Goal: Complete application form: Complete application form

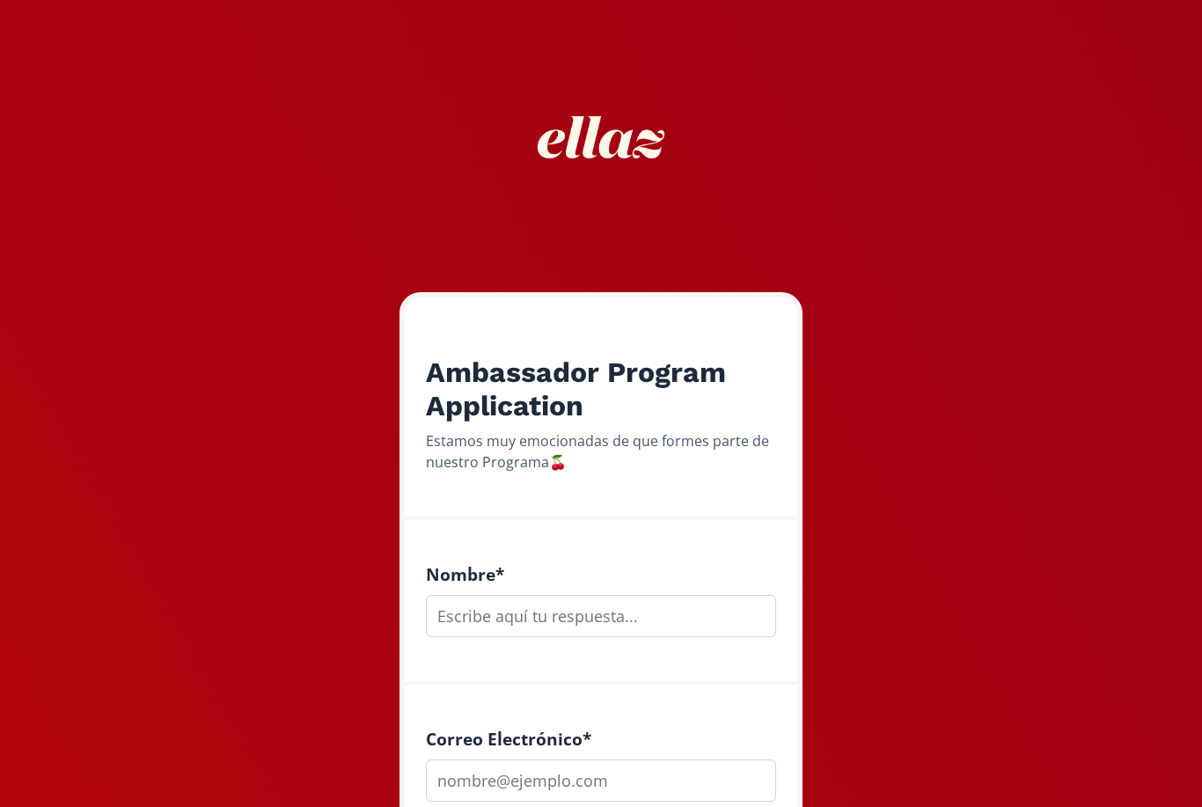
click at [615, 615] on input "text" at bounding box center [601, 616] width 350 height 42
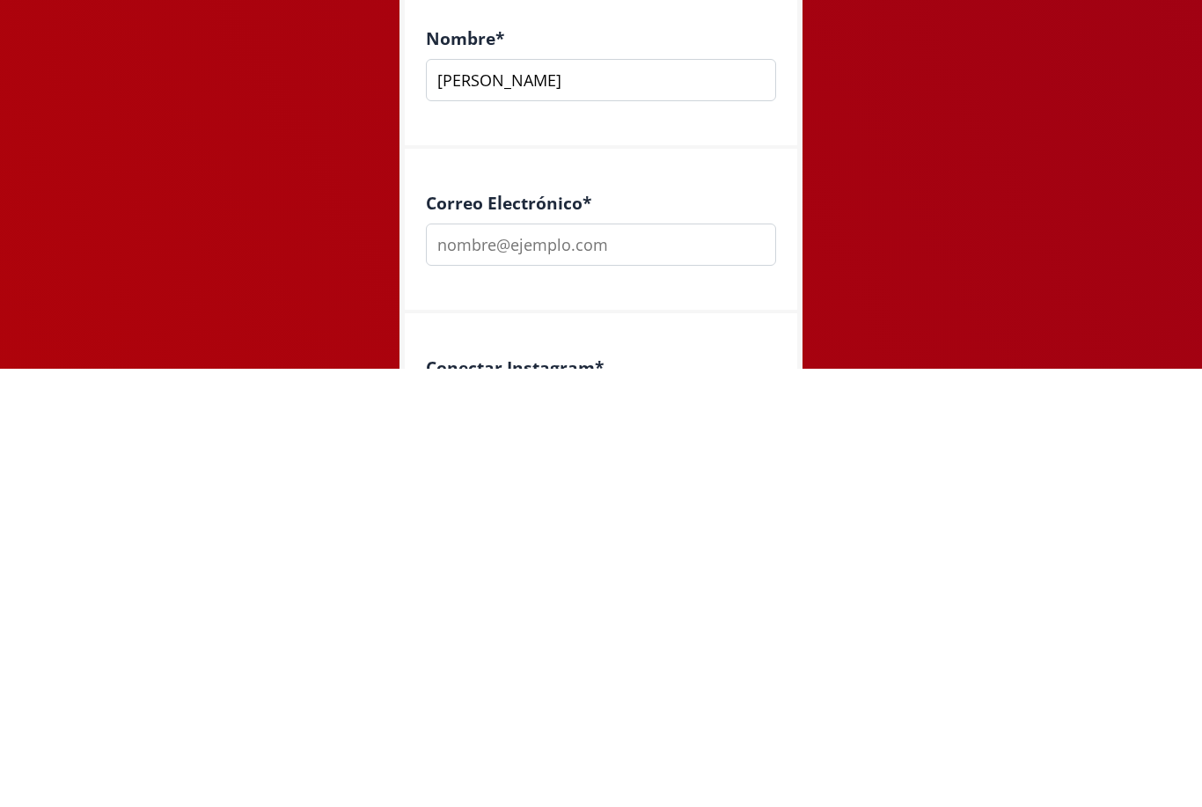
scroll to position [103, 0]
type input "[PERSON_NAME]"
click at [624, 657] on input "email" at bounding box center [601, 678] width 350 height 42
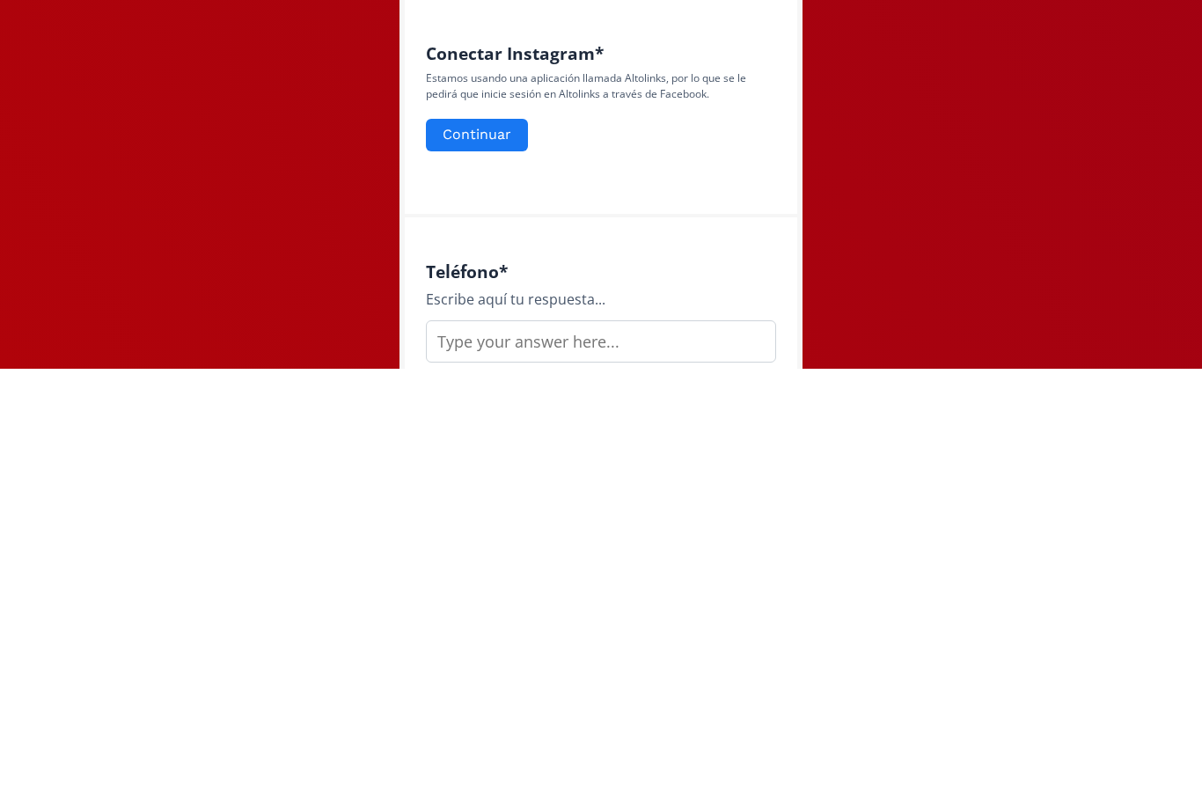
type input "[EMAIL_ADDRESS][DOMAIN_NAME]"
click at [494, 557] on button "Continuar" at bounding box center [477, 573] width 102 height 33
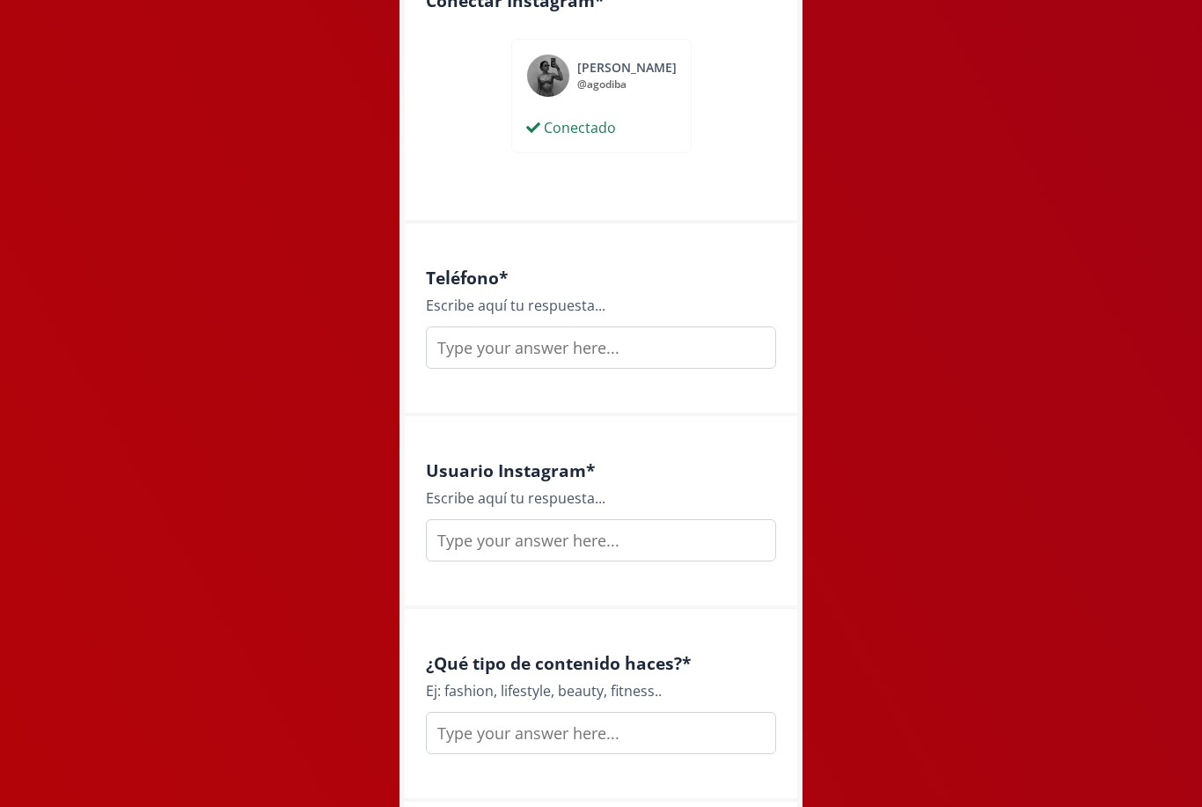
scroll to position [906, 0]
click at [608, 346] on input "text" at bounding box center [601, 345] width 350 height 42
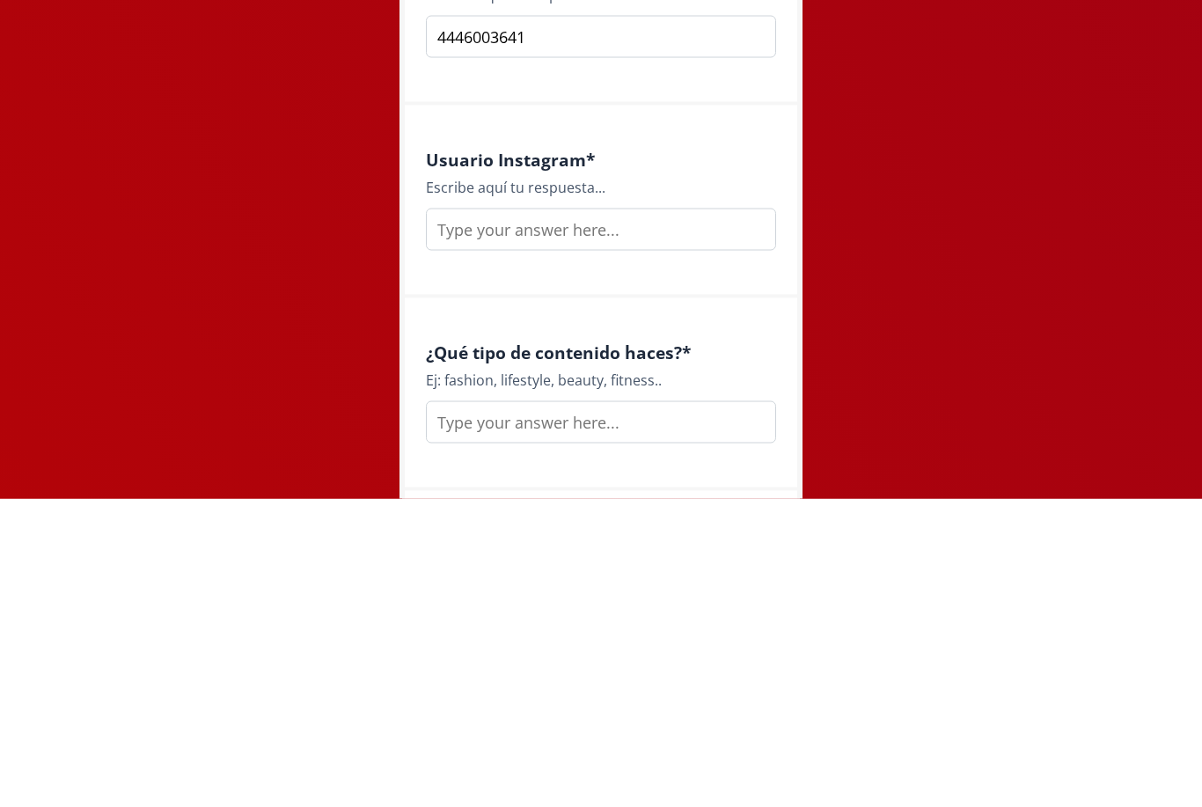
type input "4446003641"
click at [645, 517] on input "text" at bounding box center [601, 538] width 350 height 42
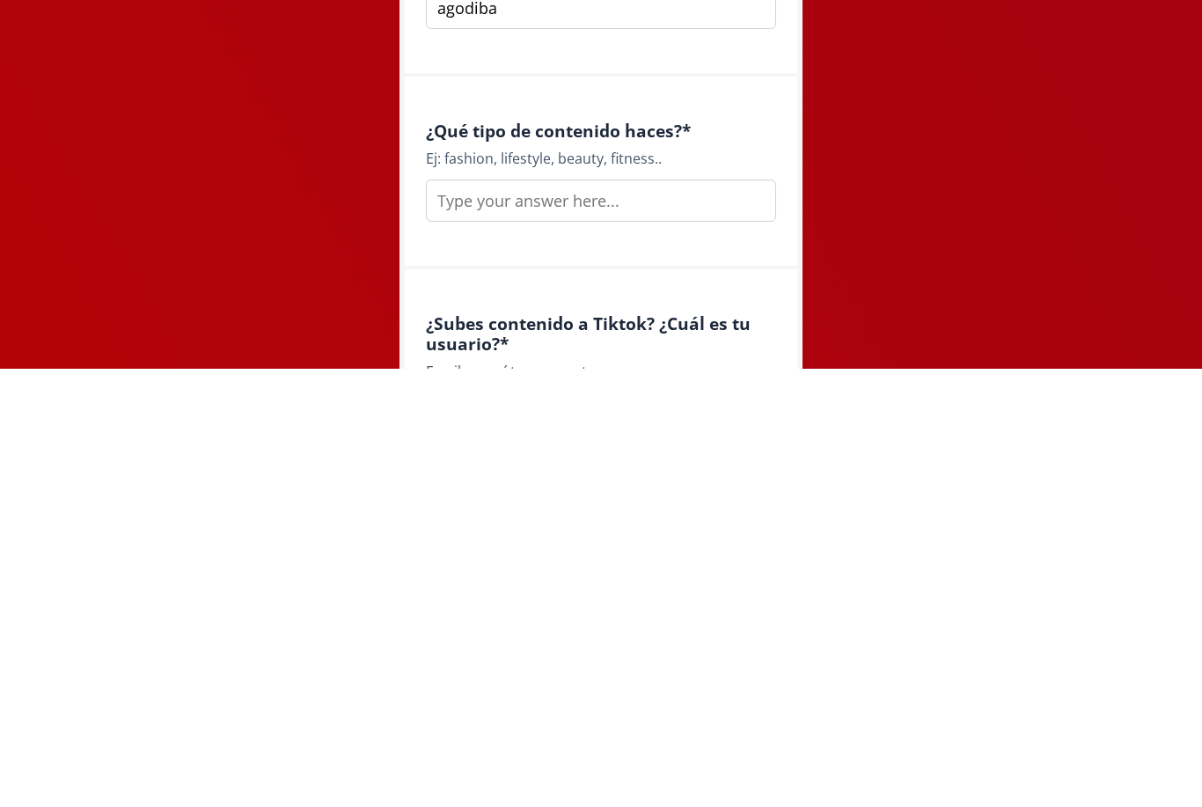
scroll to position [1014, 0]
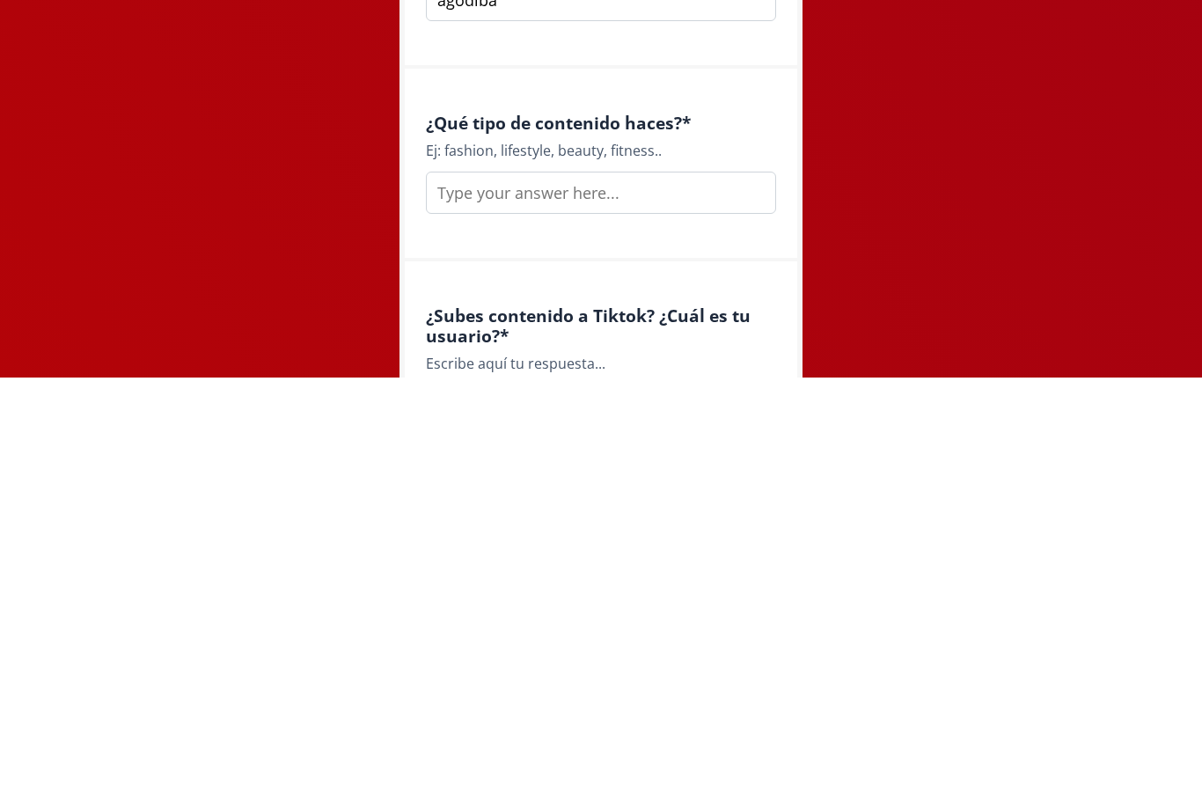
type input "agodiba"
click at [680, 601] on input "text" at bounding box center [601, 622] width 350 height 42
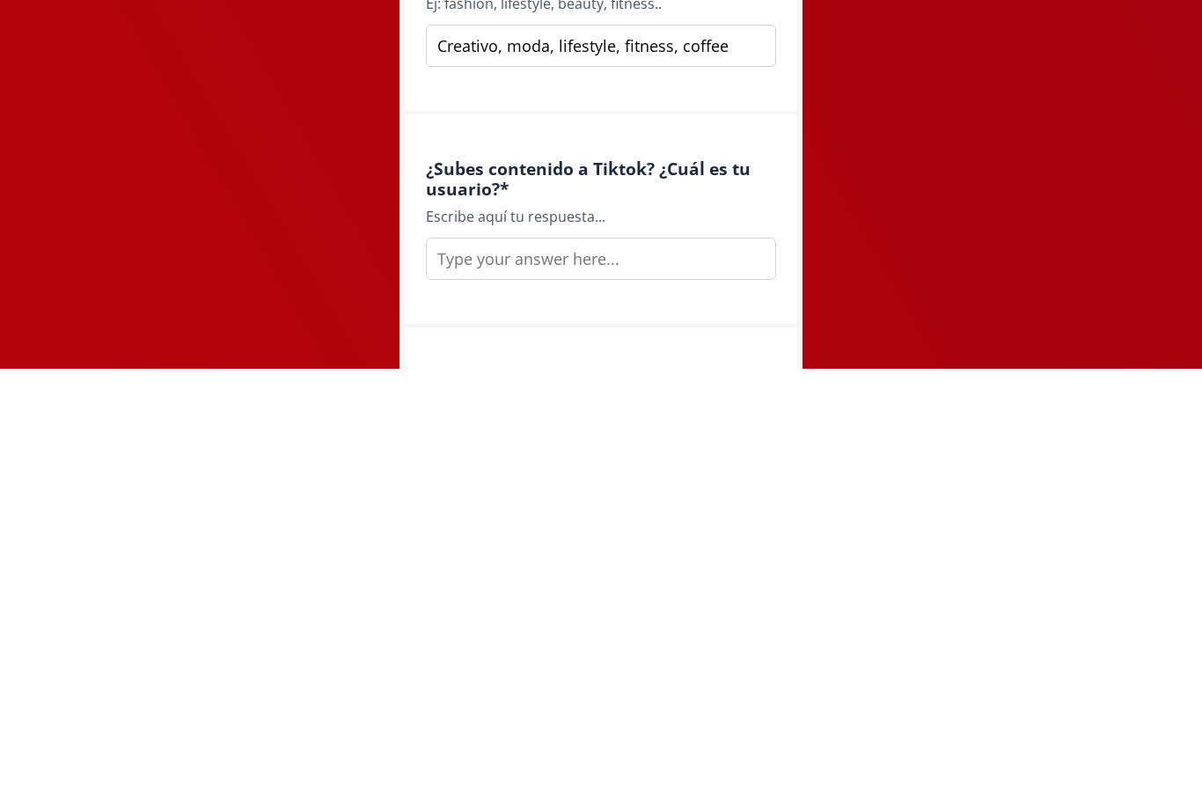
scroll to position [1174, 0]
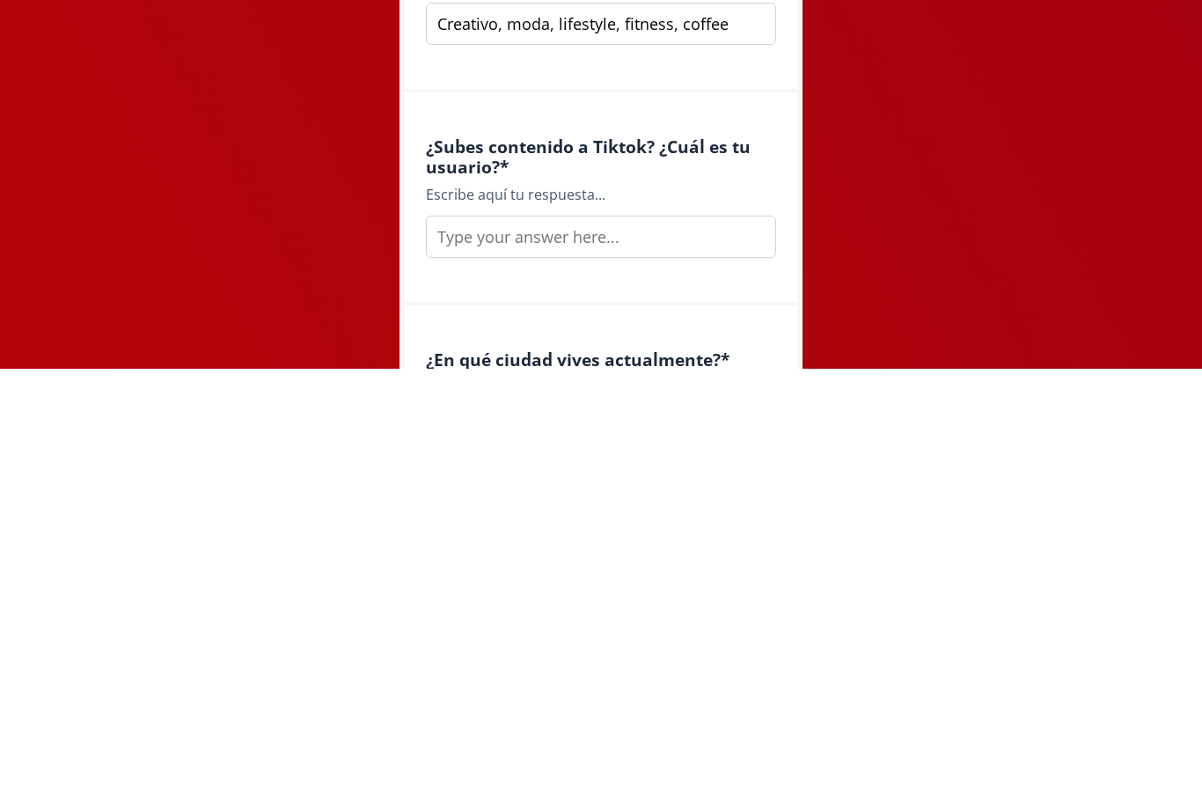
type input "Creativo, moda, lifestyle, fitness, coffee"
click at [697, 654] on input "text" at bounding box center [601, 675] width 350 height 42
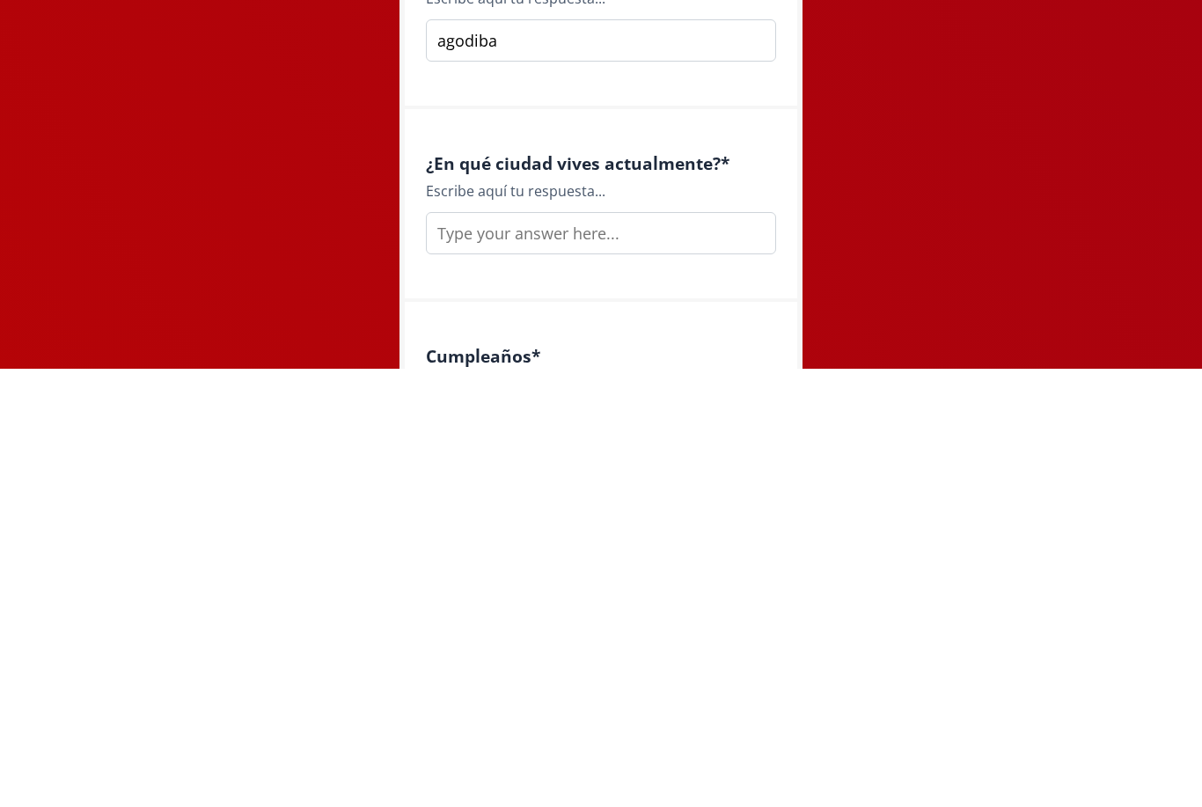
scroll to position [1382, 0]
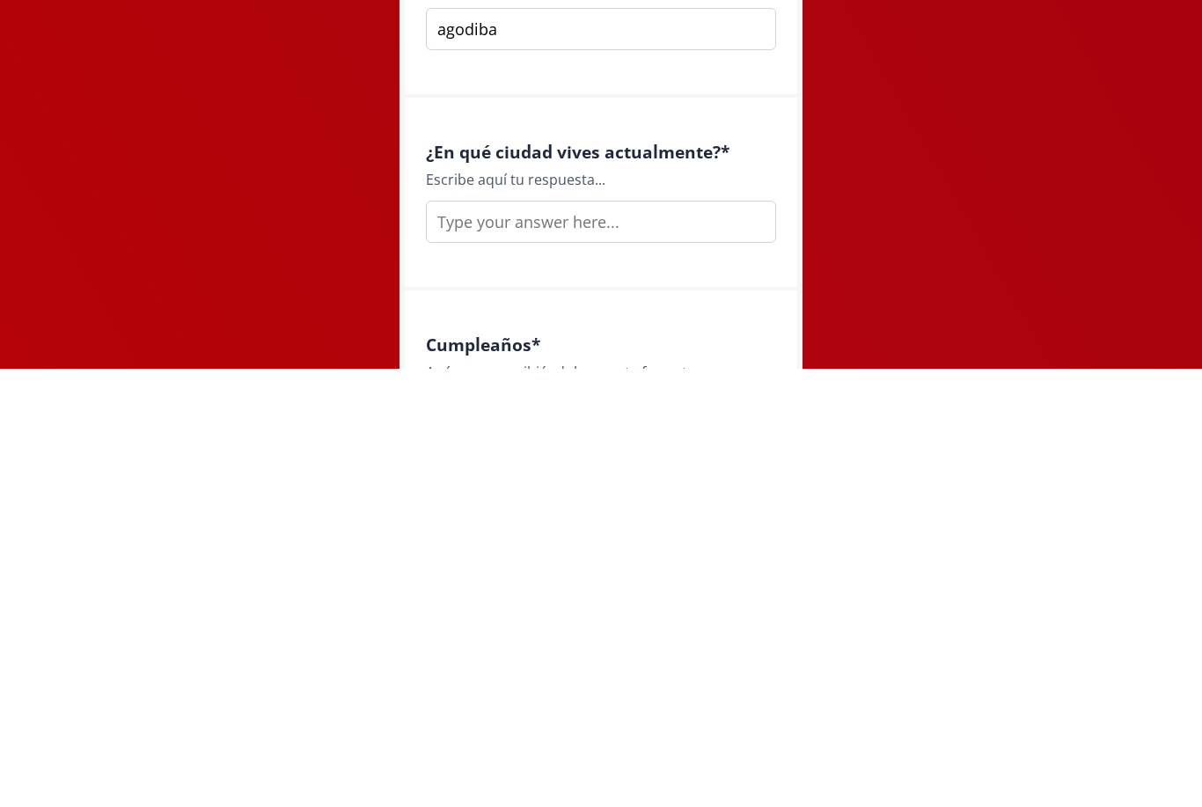
type input "agodiba"
click at [720, 639] on input "text" at bounding box center [601, 660] width 350 height 42
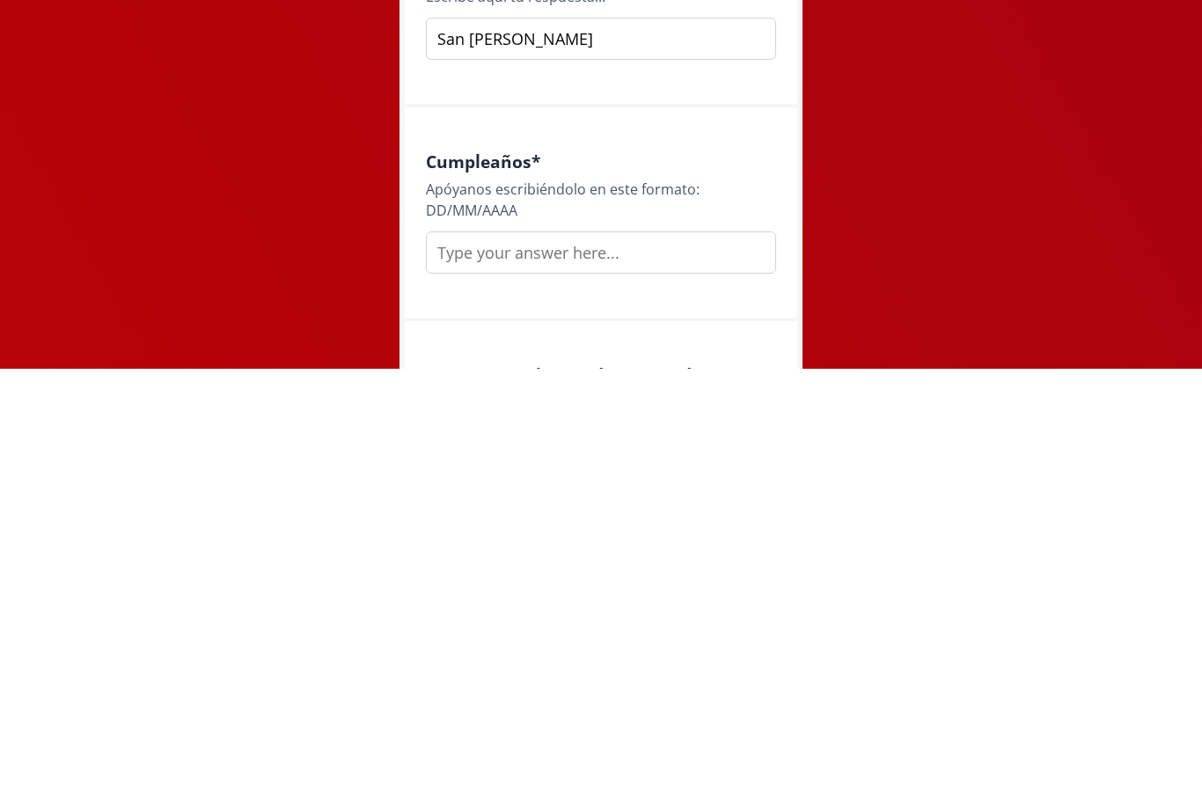
scroll to position [1570, 0]
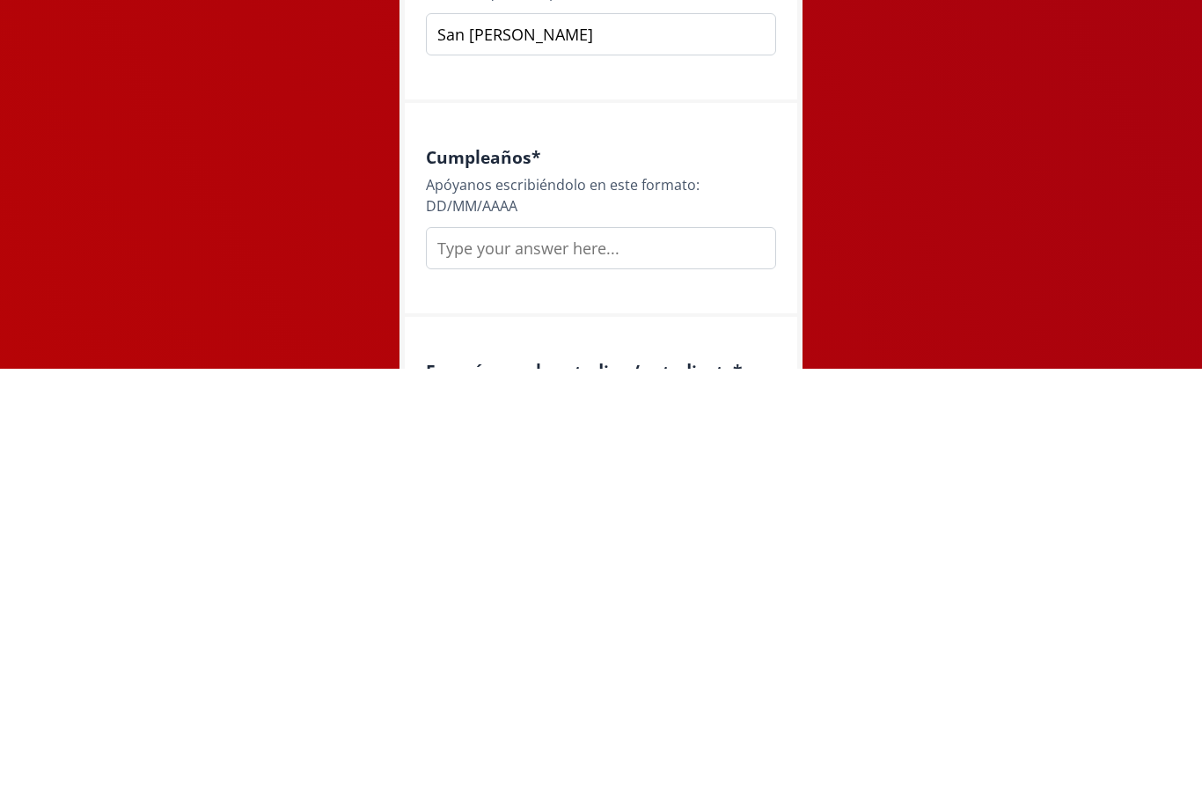
type input "San [PERSON_NAME]"
click at [678, 665] on input "text" at bounding box center [601, 686] width 350 height 42
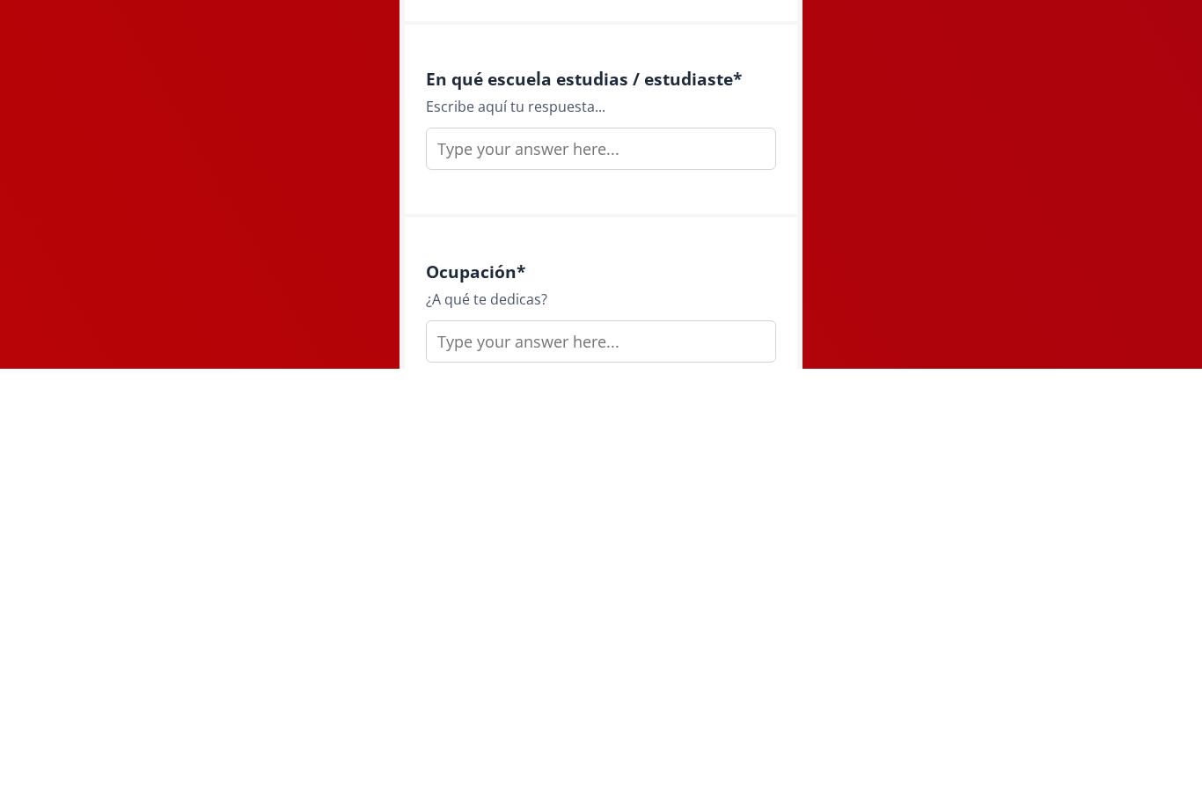
scroll to position [1870, 0]
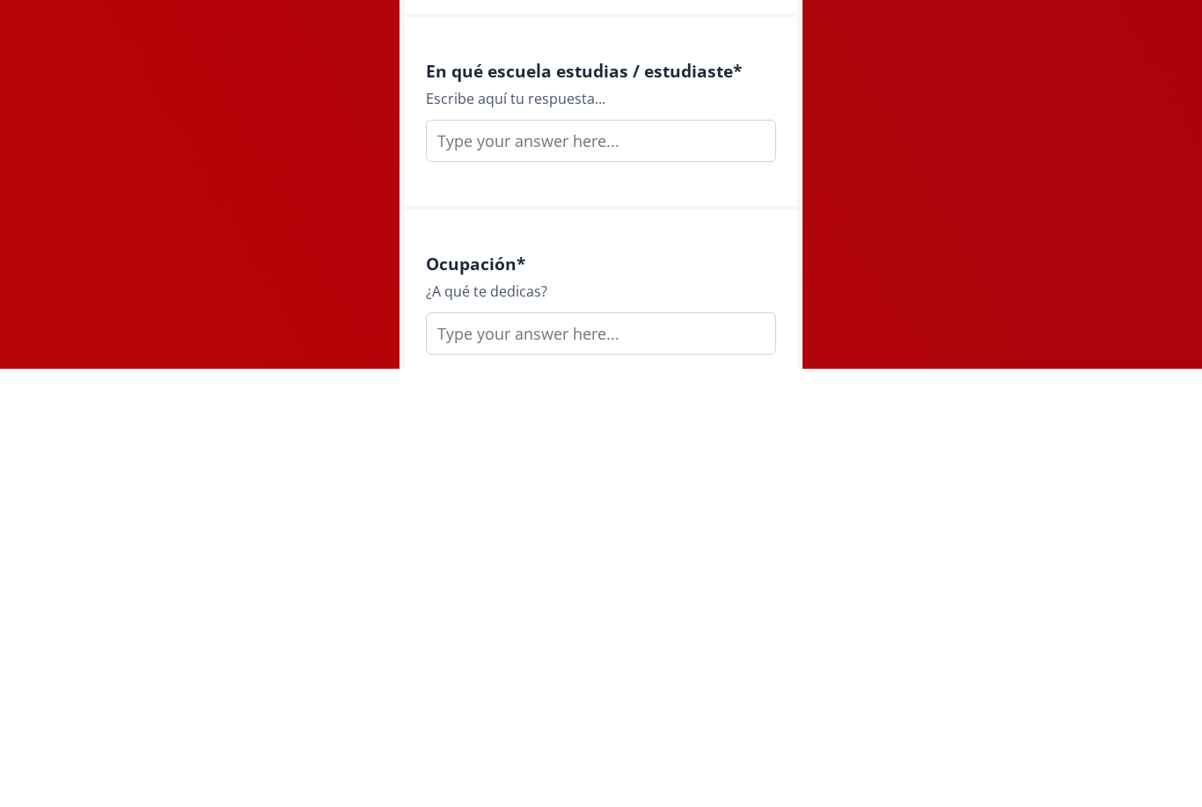
type input "12 mayo 2000"
click at [695, 558] on input "text" at bounding box center [601, 579] width 350 height 42
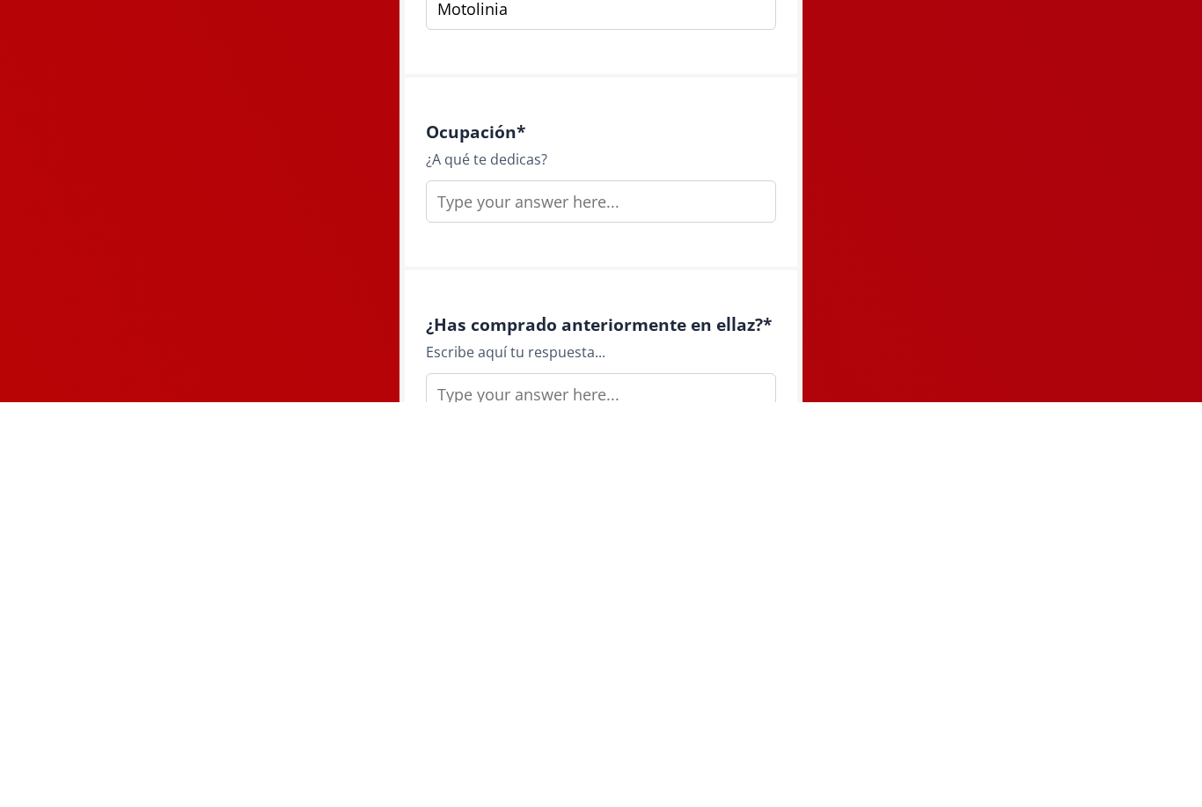
scroll to position [2056, 0]
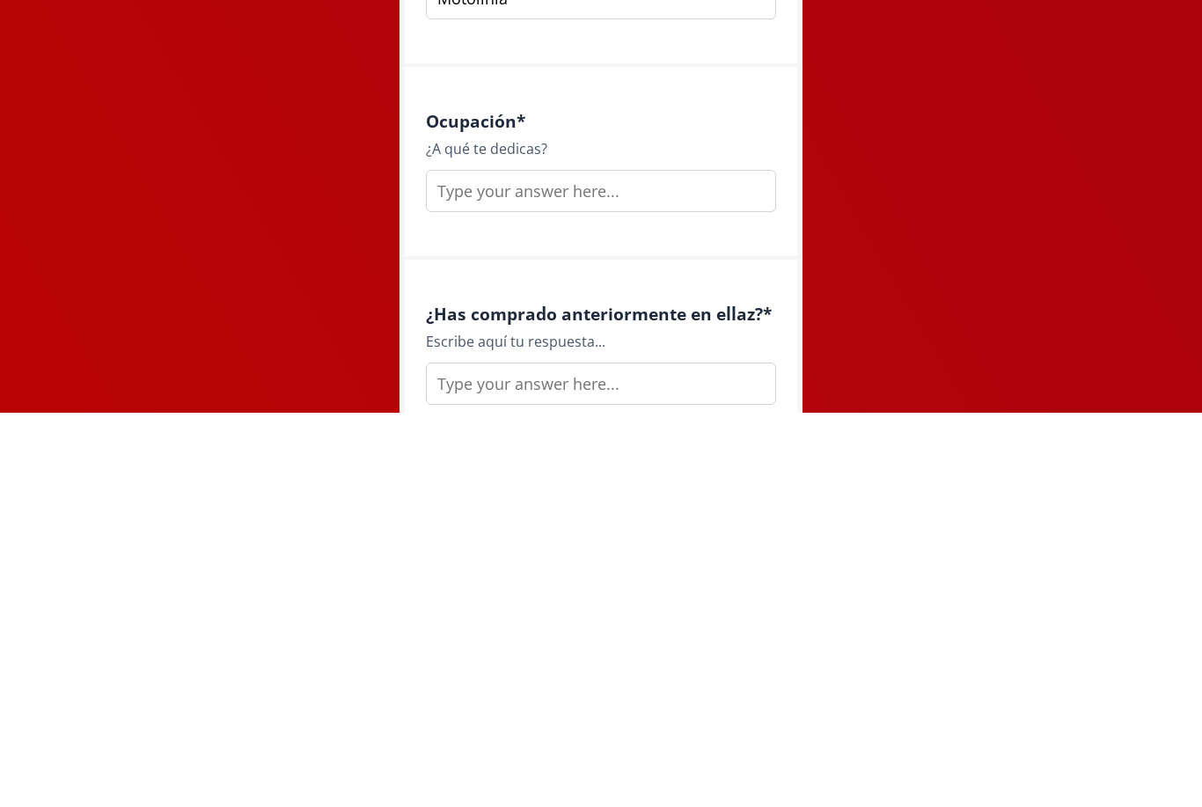
type input "Motolinia"
click at [613, 564] on input "text" at bounding box center [601, 585] width 350 height 42
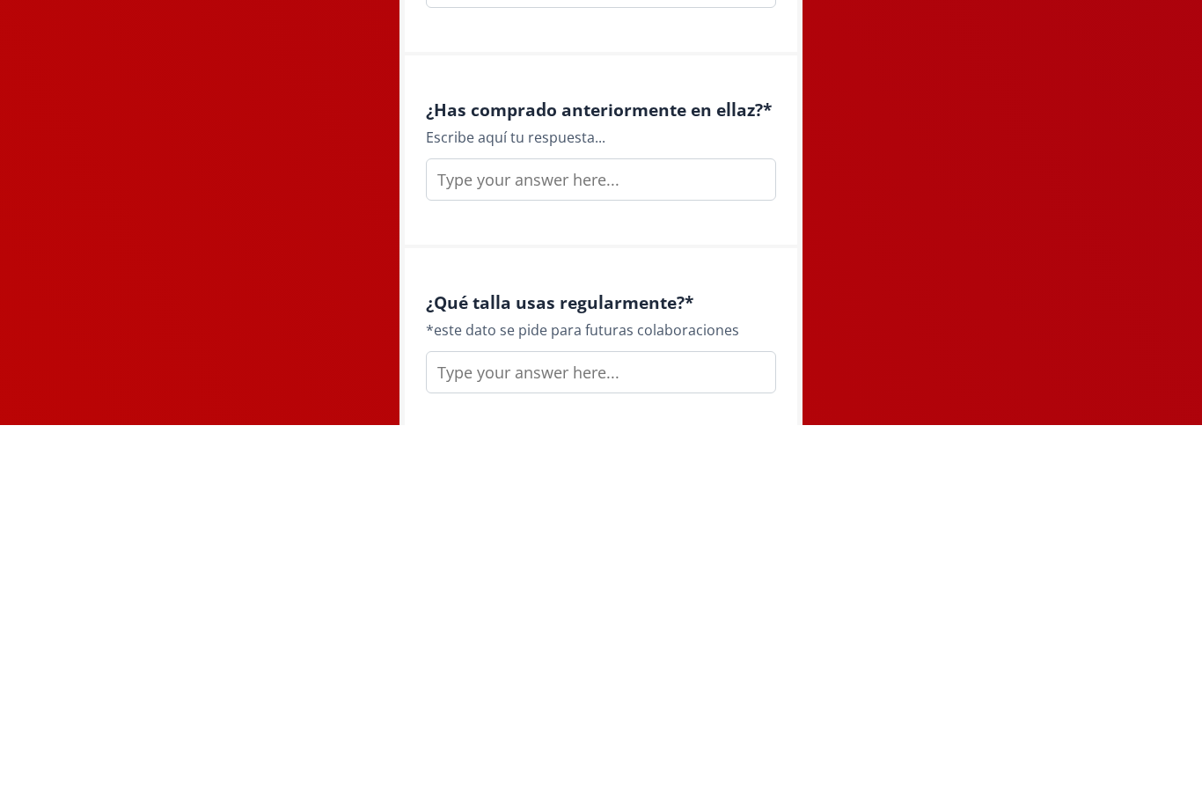
scroll to position [2293, 0]
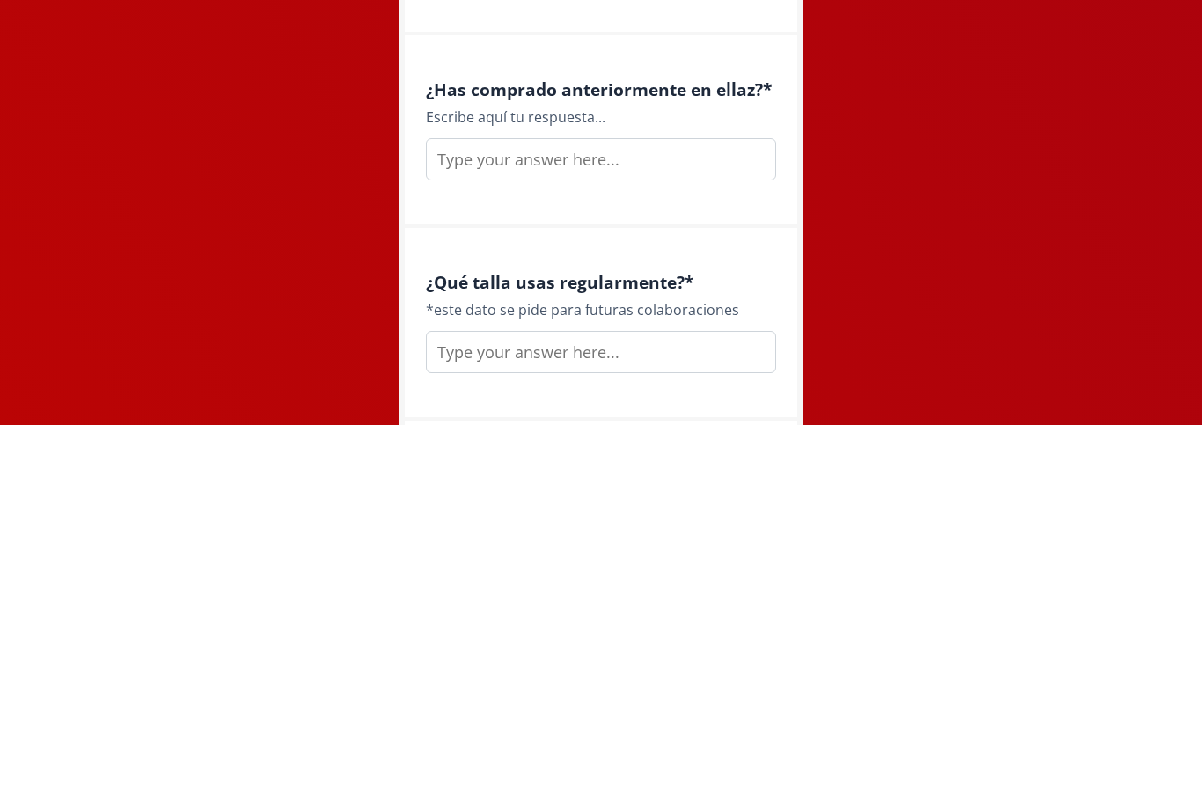
type input "Cafetería y redes"
click at [718, 520] on input "text" at bounding box center [601, 541] width 350 height 42
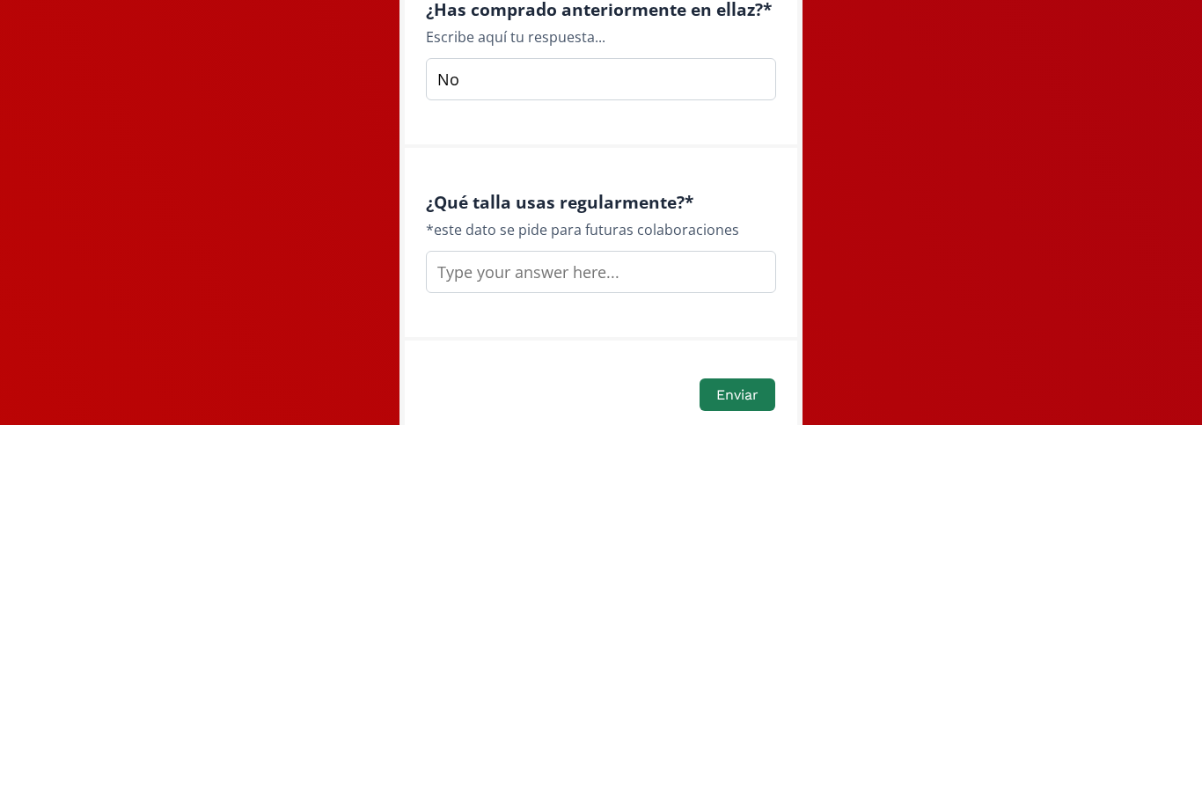
scroll to position [2421, 0]
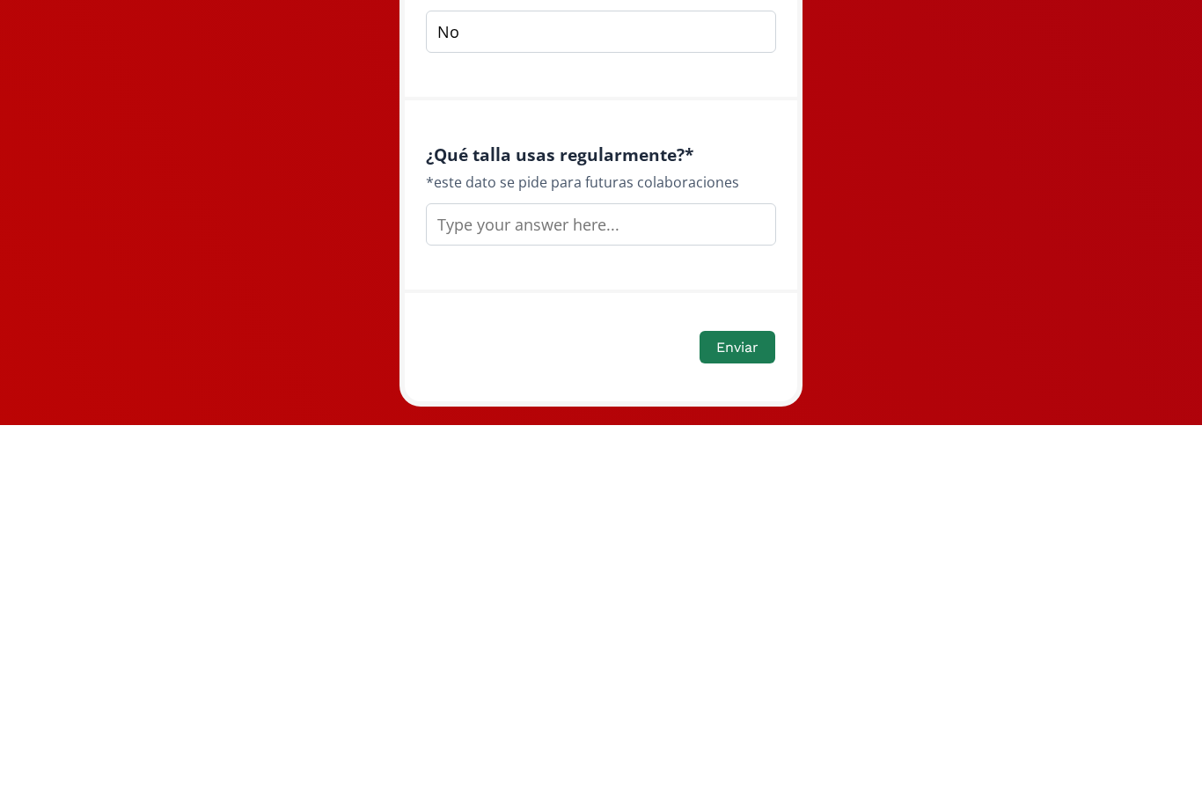
type input "No"
click at [649, 585] on input "text" at bounding box center [601, 606] width 350 height 42
type input "S"
click at [760, 713] on button "Enviar" at bounding box center [738, 729] width 76 height 33
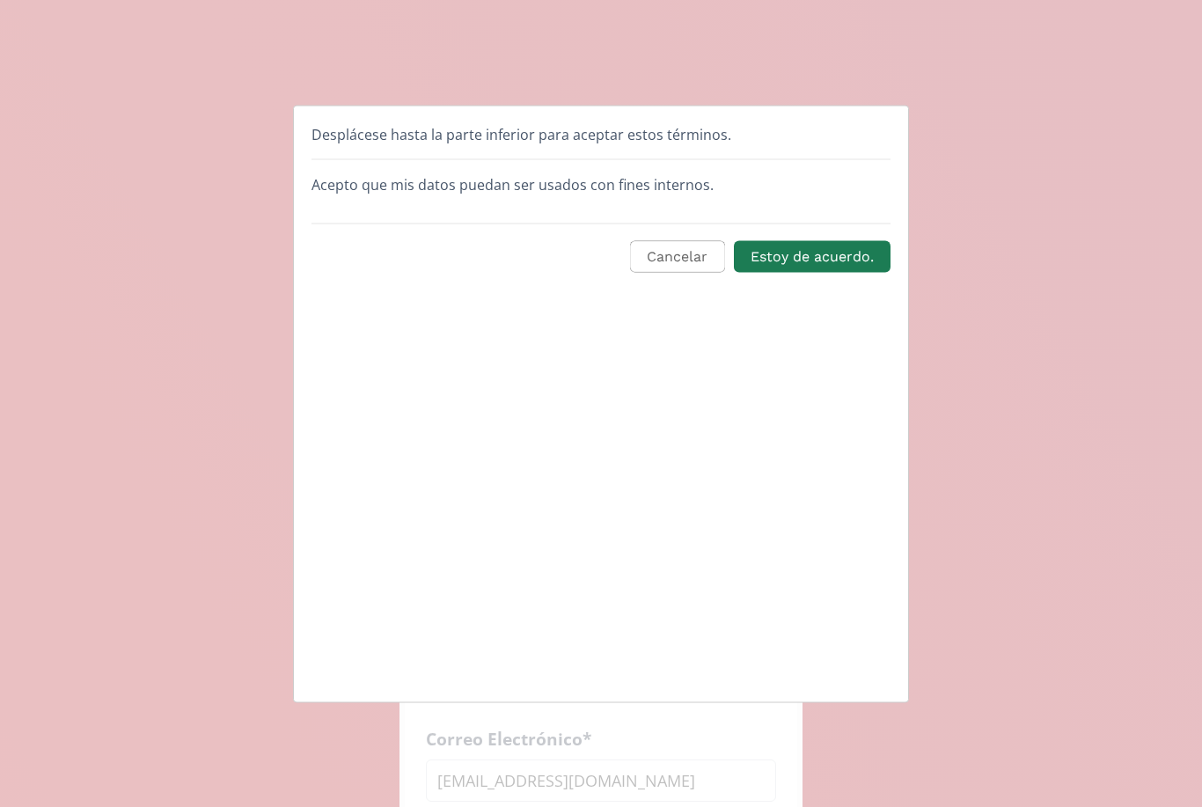
click at [847, 264] on button "Estoy de acuerdo." at bounding box center [812, 256] width 157 height 33
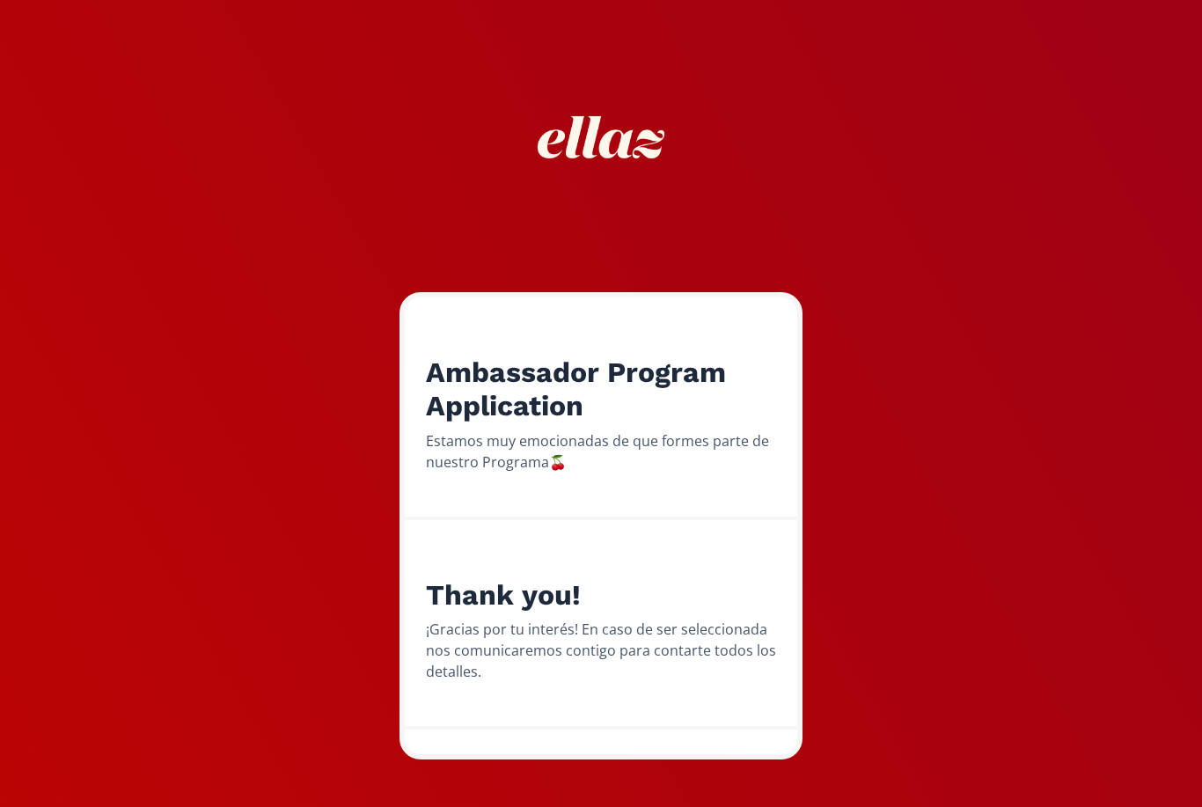
scroll to position [13, 0]
